Goal: Check status: Check status

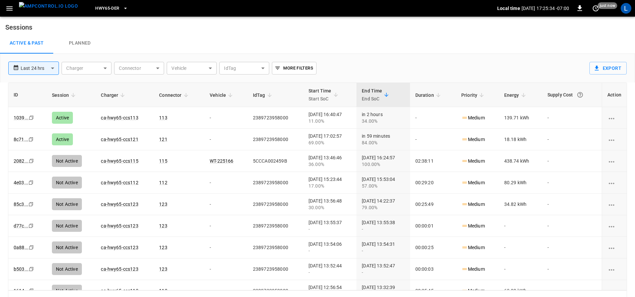
click at [107, 5] on span "HWY65-DER" at bounding box center [107, 9] width 24 height 8
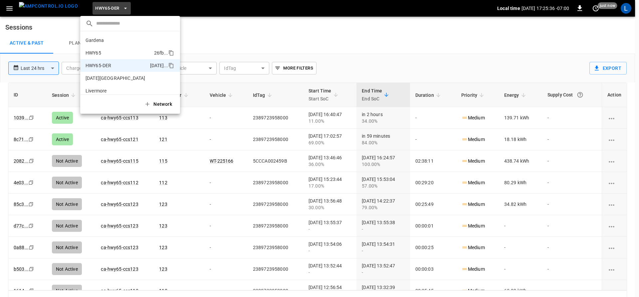
click at [117, 52] on li "HWY65 26fb ..." at bounding box center [130, 53] width 100 height 13
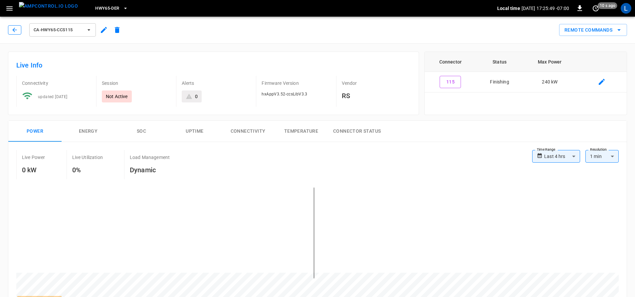
click at [16, 27] on icon "button" at bounding box center [14, 30] width 7 height 7
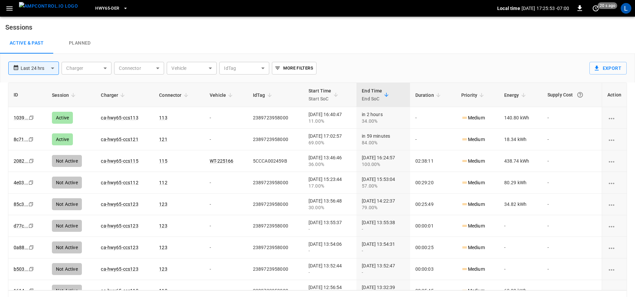
click at [107, 10] on span "HWY65-DER" at bounding box center [107, 9] width 24 height 8
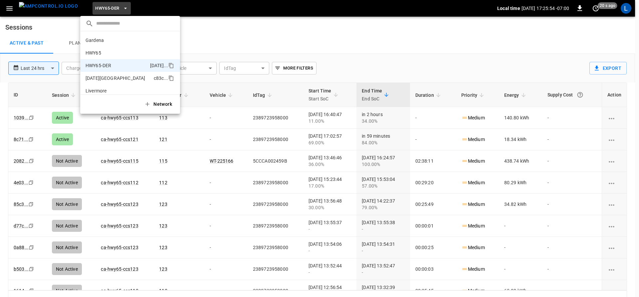
click at [106, 50] on li "HWY65 26fb ..." at bounding box center [130, 53] width 100 height 13
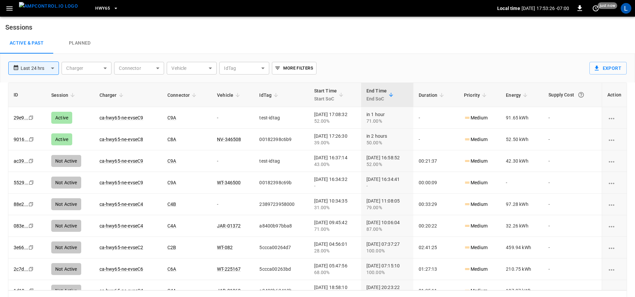
click at [113, 11] on icon "button" at bounding box center [116, 8] width 7 height 7
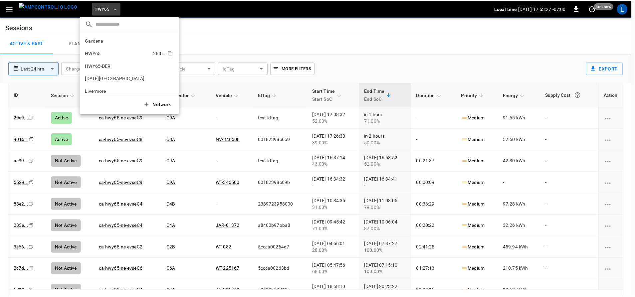
scroll to position [11, 0]
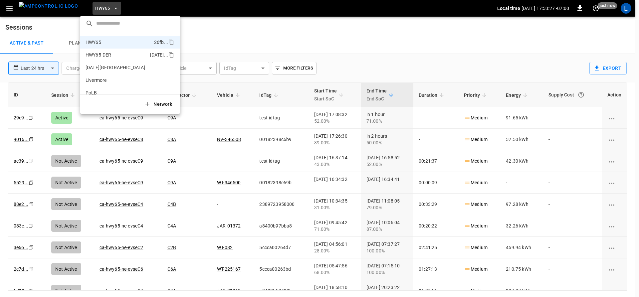
click at [108, 50] on li "HWY65-DER [DATE].." at bounding box center [130, 55] width 100 height 13
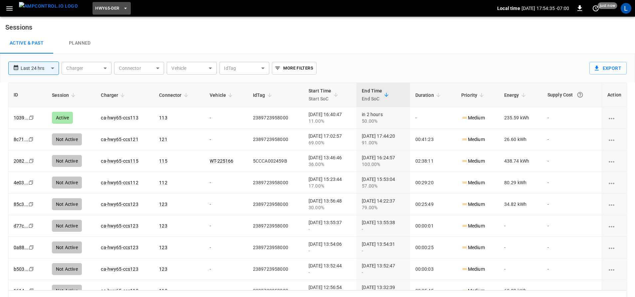
click at [122, 8] on icon "button" at bounding box center [125, 8] width 7 height 7
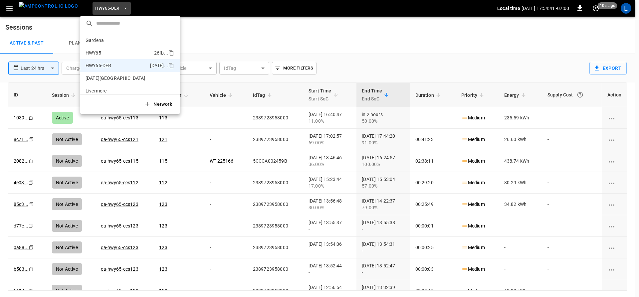
click at [118, 50] on li "HWY65 26fb ..." at bounding box center [130, 53] width 100 height 13
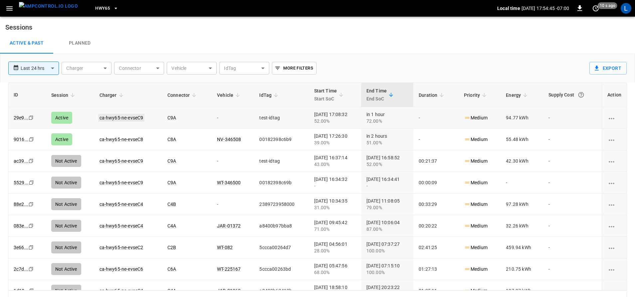
click at [106, 118] on link "ca-hwy65-ne-evseC9" at bounding box center [121, 118] width 47 height 8
click at [119, 138] on link "ca-hwy65-ne-evseC8" at bounding box center [121, 139] width 47 height 8
